Goal: Task Accomplishment & Management: Use online tool/utility

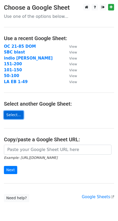
click at [5, 114] on link "Select..." at bounding box center [14, 115] width 20 height 8
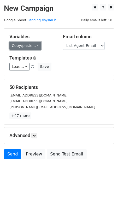
click at [20, 47] on link "Copy/paste..." at bounding box center [25, 46] width 32 height 8
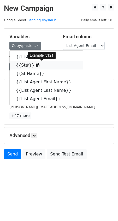
click at [24, 65] on link "{{St#}}" at bounding box center [47, 65] width 74 height 8
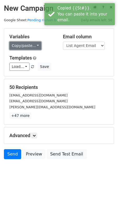
click at [21, 49] on link "Copy/paste..." at bounding box center [25, 46] width 32 height 8
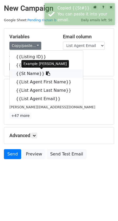
click at [24, 74] on link "{{St Name}}" at bounding box center [47, 73] width 74 height 8
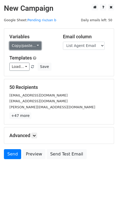
click at [16, 47] on link "Copy/paste..." at bounding box center [25, 46] width 32 height 8
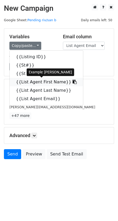
click at [29, 80] on link "{{List Agent First Name}}" at bounding box center [47, 82] width 74 height 8
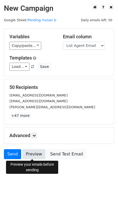
click at [33, 154] on link "Preview" at bounding box center [34, 154] width 23 height 10
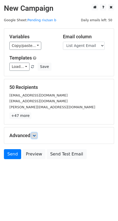
click at [36, 135] on icon at bounding box center [34, 135] width 3 height 3
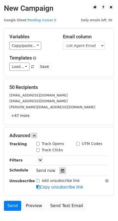
click at [63, 171] on div at bounding box center [62, 170] width 7 height 7
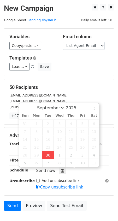
type input "2025-09-30 17:13"
type input "05"
type input "13"
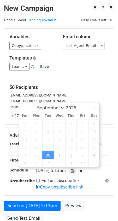
scroll to position [0, 0]
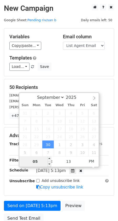
type input "7"
type input "2025-09-30 19:13"
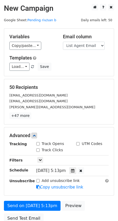
click at [102, 174] on div "Tracking Track Opens UTM Codes Track Clicks Filters Only include spreadsheet ro…" at bounding box center [58, 165] width 99 height 49
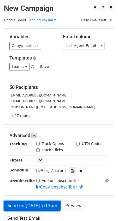
click at [27, 206] on link "Send on Sep 30 at 7:13pm" at bounding box center [32, 206] width 57 height 10
